Goal: Task Accomplishment & Management: Manage account settings

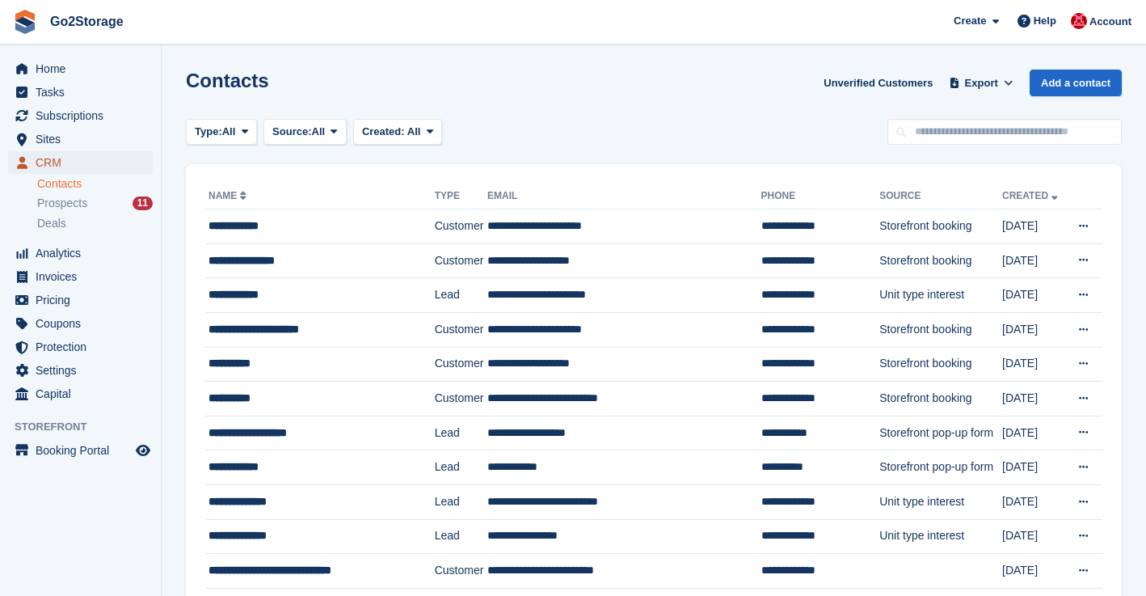
click at [53, 165] on span "CRM" at bounding box center [84, 162] width 97 height 23
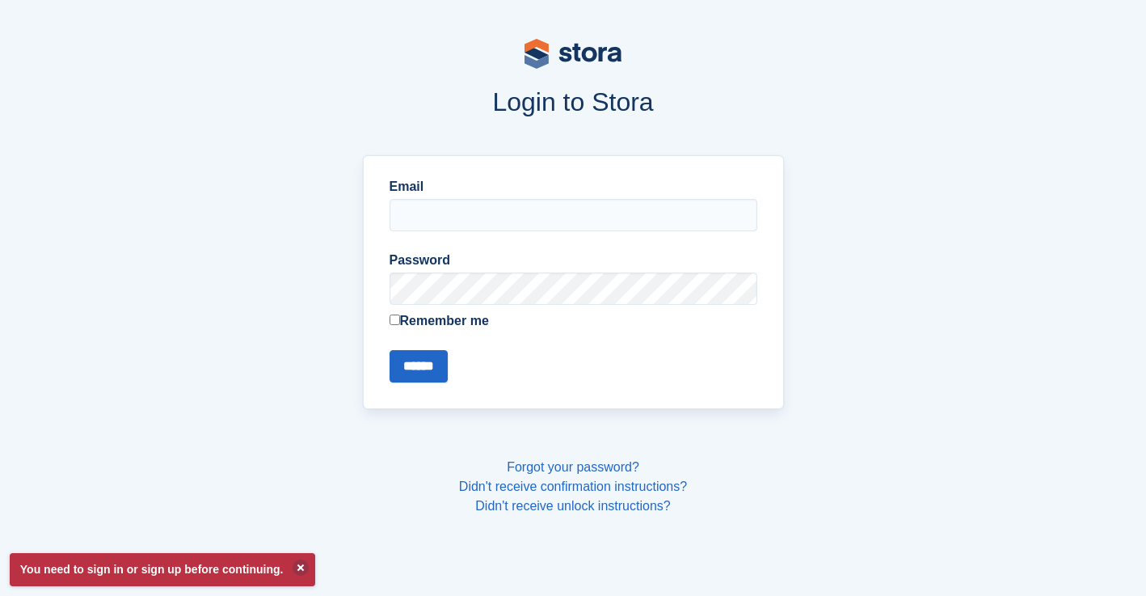
type input "**********"
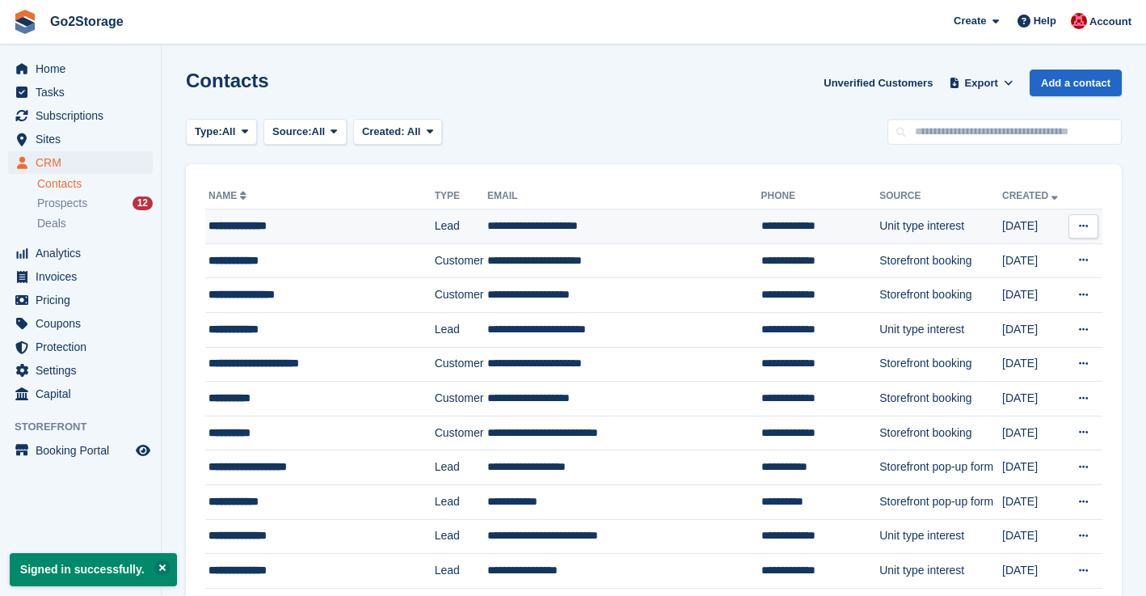
click at [1095, 229] on button at bounding box center [1083, 226] width 30 height 24
click at [999, 301] on p "Delete contact" at bounding box center [1020, 292] width 141 height 21
